Goal: Task Accomplishment & Management: Complete application form

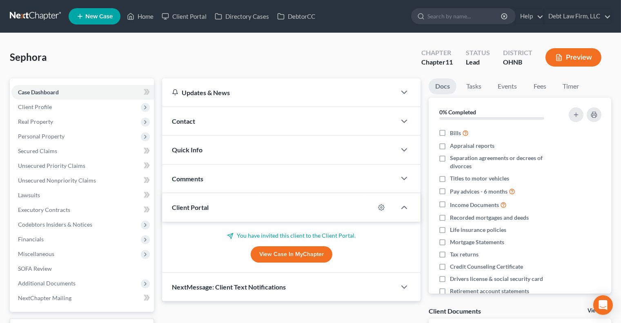
click at [96, 20] on link "New Case" at bounding box center [95, 16] width 52 height 16
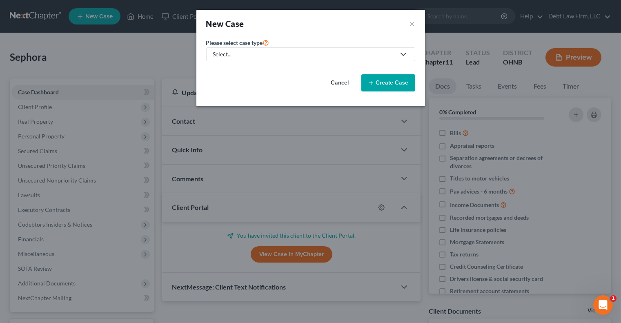
click at [239, 56] on div "Select..." at bounding box center [304, 54] width 182 height 8
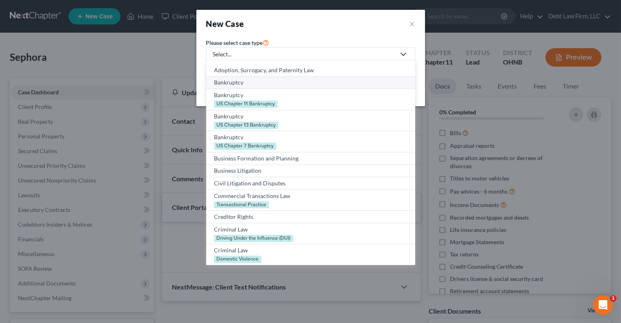
click at [237, 85] on div "Bankruptcy" at bounding box center [311, 82] width 194 height 8
select select "61"
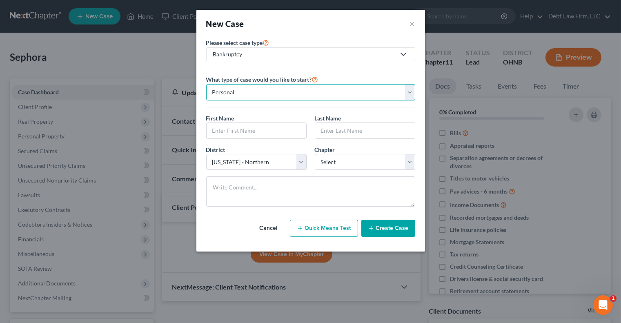
click at [258, 90] on select "Personal Business" at bounding box center [310, 92] width 209 height 16
select select "1"
click at [206, 84] on select "Personal Business" at bounding box center [310, 92] width 209 height 16
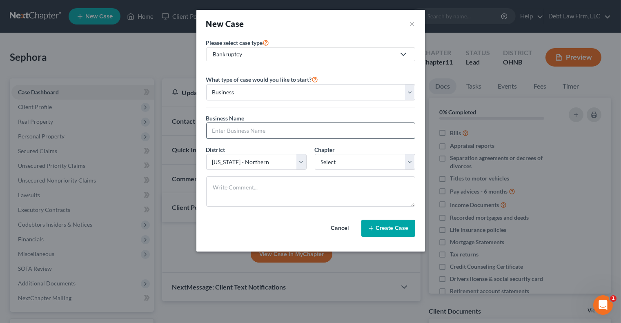
click at [251, 128] on input "text" at bounding box center [311, 131] width 208 height 16
type input "Target"
click at [341, 157] on select "Select 7 11 12" at bounding box center [365, 162] width 100 height 16
select select "0"
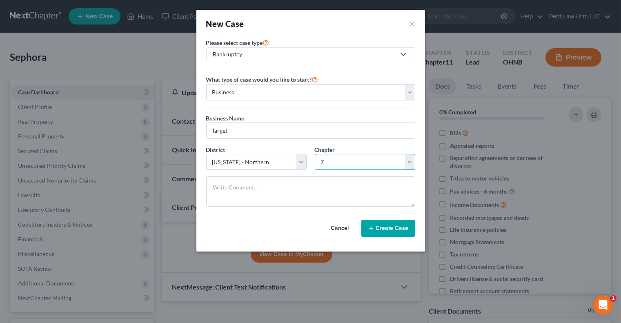
click at [315, 154] on select "Select 7 11 12" at bounding box center [365, 162] width 100 height 16
click at [398, 225] on button "Create Case" at bounding box center [388, 228] width 54 height 17
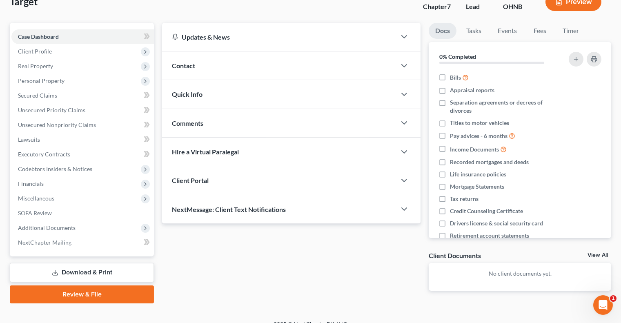
scroll to position [44, 0]
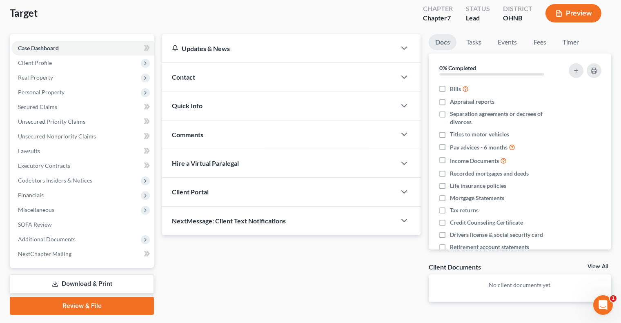
click at [205, 184] on div "Client Portal" at bounding box center [279, 192] width 234 height 28
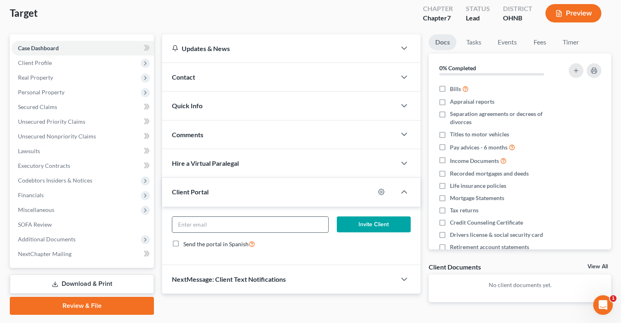
click at [262, 225] on input "email" at bounding box center [250, 225] width 156 height 16
drag, startPoint x: 259, startPoint y: 220, endPoint x: 174, endPoint y: 230, distance: 84.7
click at [174, 230] on input "[EMAIL_ADDRESS][DOMAIN_NAME]" at bounding box center [250, 225] width 156 height 16
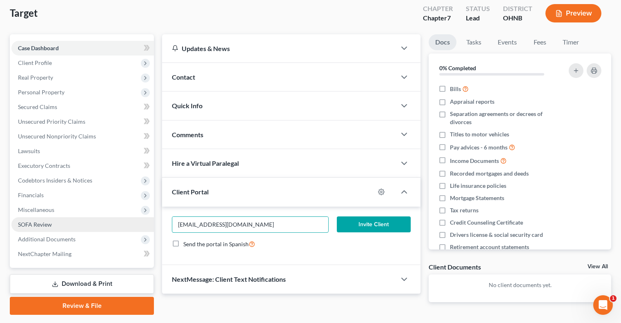
drag, startPoint x: 239, startPoint y: 223, endPoint x: 148, endPoint y: 221, distance: 90.7
click at [148, 222] on div "Petition Navigation Case Dashboard Payments Invoices Payments Payments Credit R…" at bounding box center [311, 174] width 610 height 281
type input "[PERSON_NAME][EMAIL_ADDRESS][DOMAIN_NAME]"
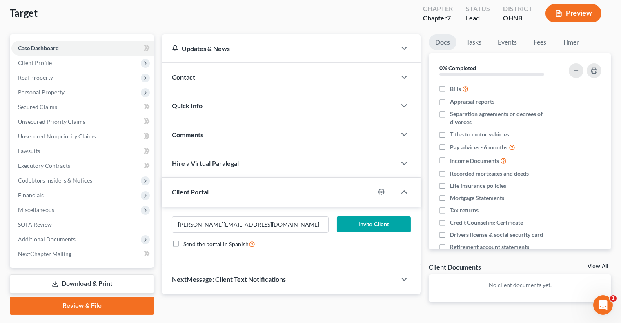
click at [359, 223] on button "Invite Client" at bounding box center [374, 224] width 74 height 16
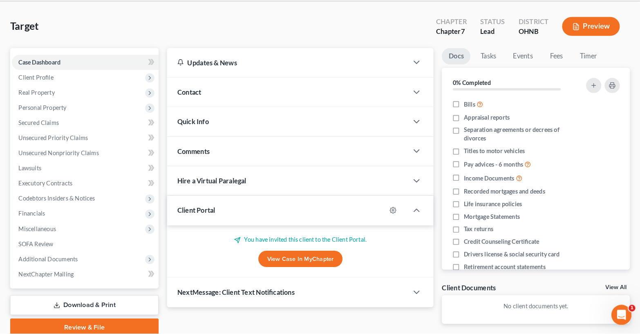
scroll to position [32, 0]
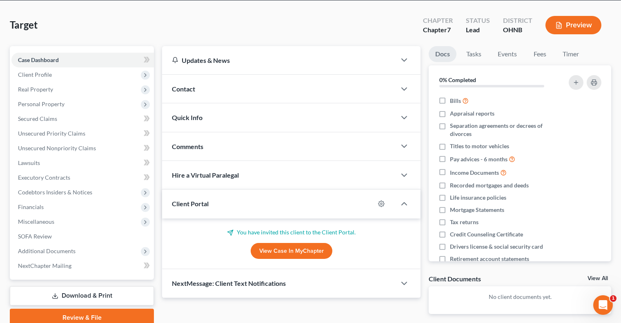
click at [313, 250] on link "View Case in MyChapter" at bounding box center [292, 251] width 82 height 16
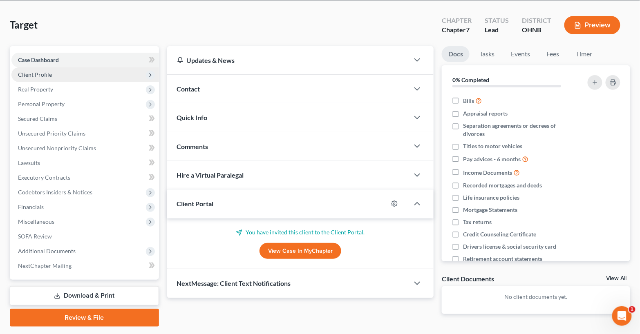
click at [93, 72] on span "Client Profile" at bounding box center [84, 74] width 147 height 15
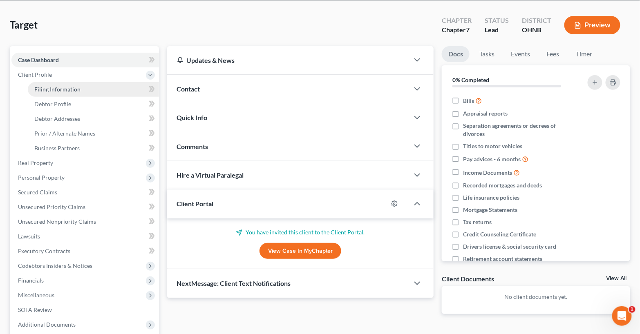
scroll to position [1, 0]
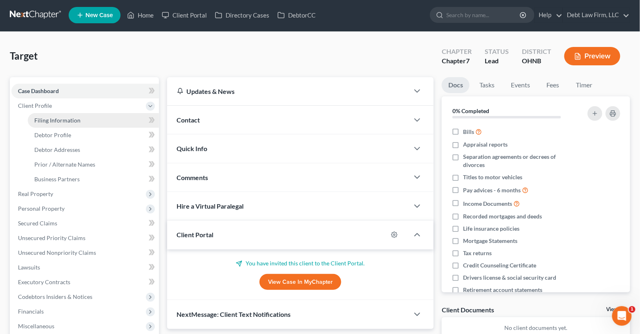
click at [121, 114] on link "Filing Information" at bounding box center [93, 120] width 131 height 15
select select "1"
select select "0"
select select "61"
